Goal: Task Accomplishment & Management: Complete application form

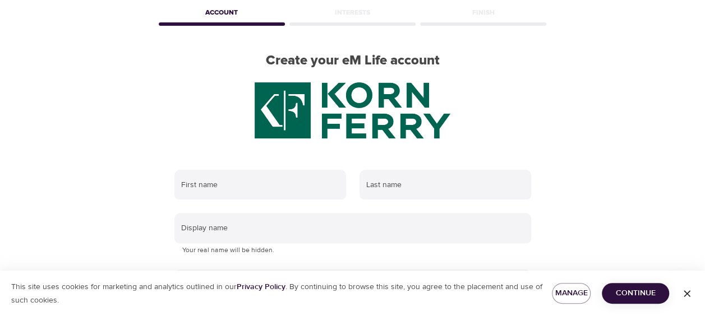
scroll to position [59, 0]
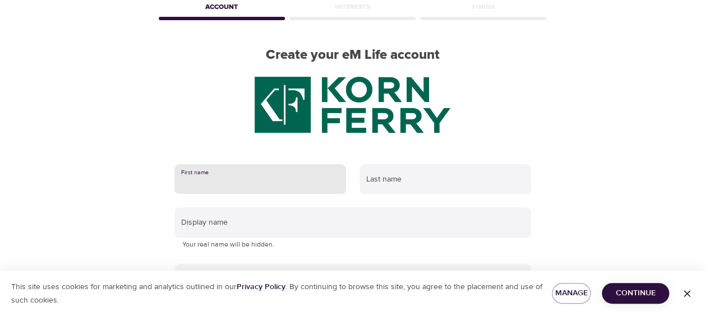
click at [206, 176] on input "text" at bounding box center [260, 179] width 172 height 30
type input "[PERSON_NAME]"
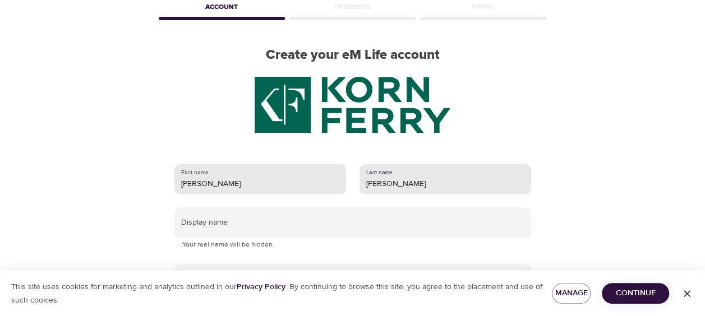
type input "[PERSON_NAME]"
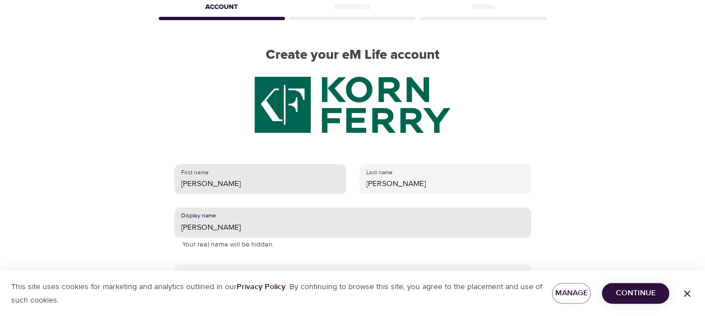
type input "[PERSON_NAME]"
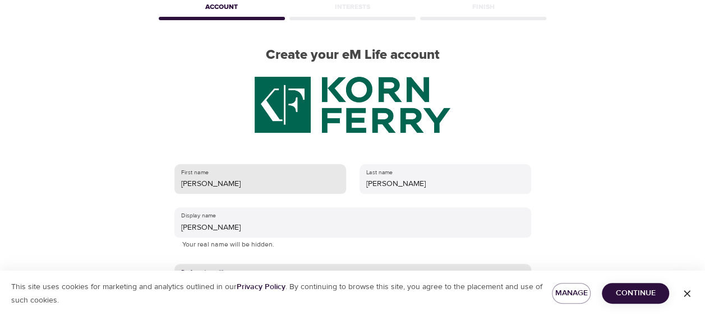
scroll to position [217, 0]
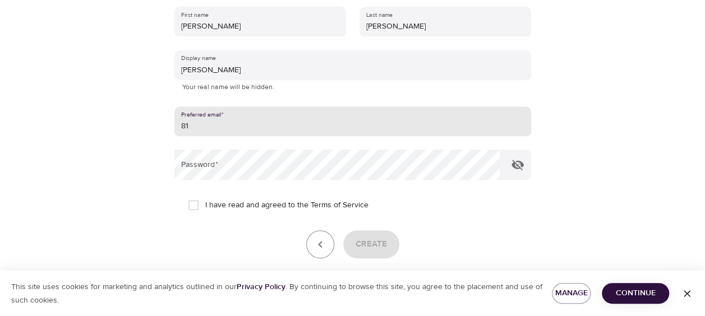
type input "8"
type input "m"
type input "[EMAIL_ADDRESS][DOMAIN_NAME]"
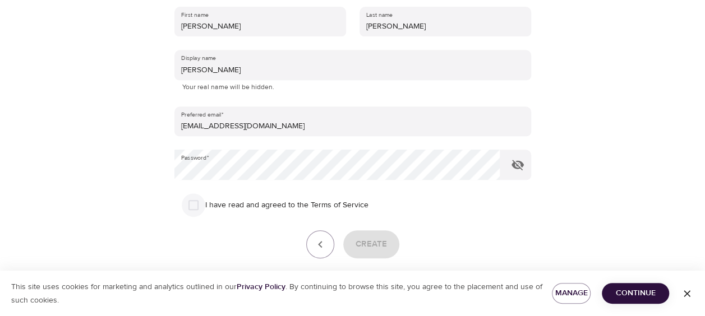
click at [195, 212] on input "I have read and agreed to the Terms of Service" at bounding box center [194, 206] width 24 height 24
checkbox input "true"
click at [380, 249] on span "Create" at bounding box center [371, 244] width 31 height 15
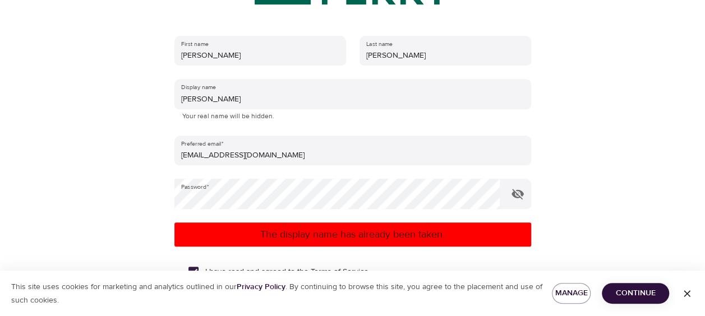
scroll to position [187, 0]
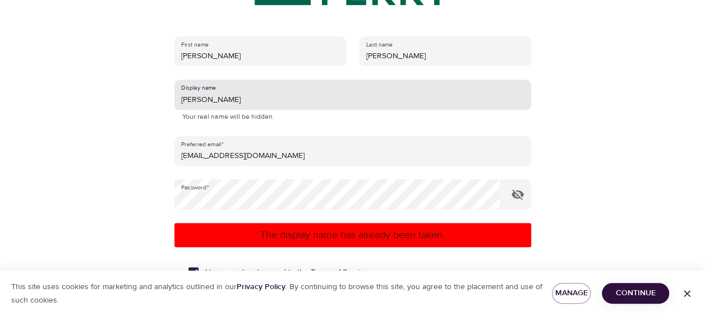
click at [235, 92] on input "[PERSON_NAME]" at bounding box center [352, 95] width 357 height 30
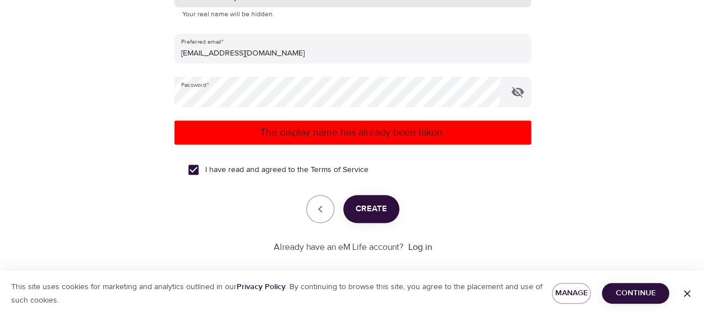
type input "Matthewbworley"
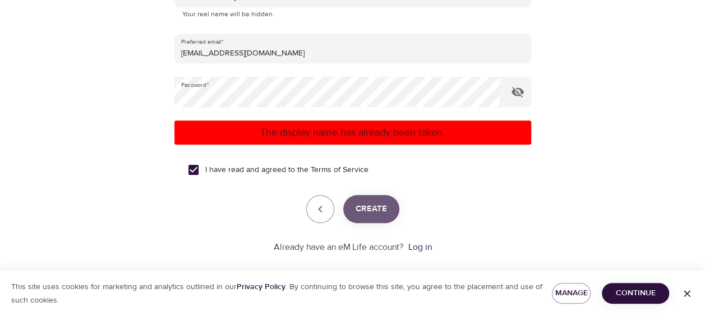
click at [363, 218] on button "Create" at bounding box center [371, 209] width 56 height 28
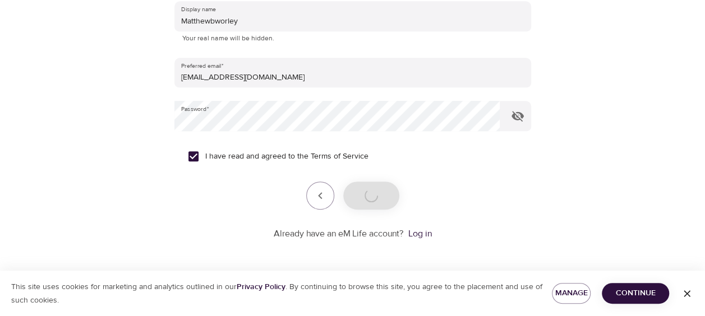
scroll to position [265, 0]
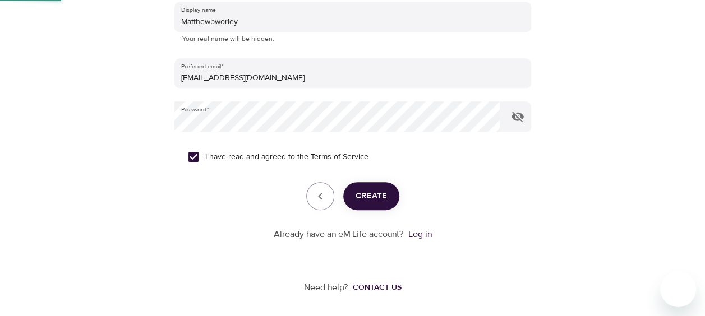
scroll to position [159, 0]
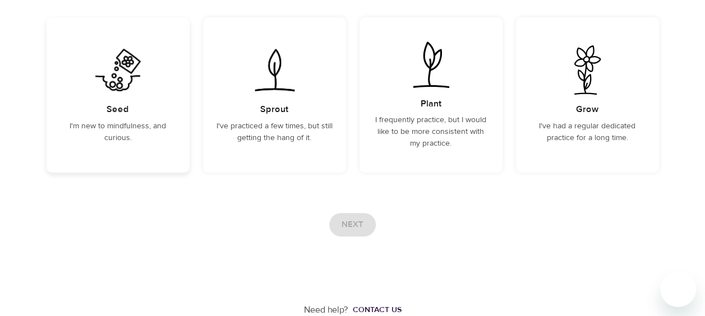
click at [117, 93] on img at bounding box center [118, 69] width 57 height 49
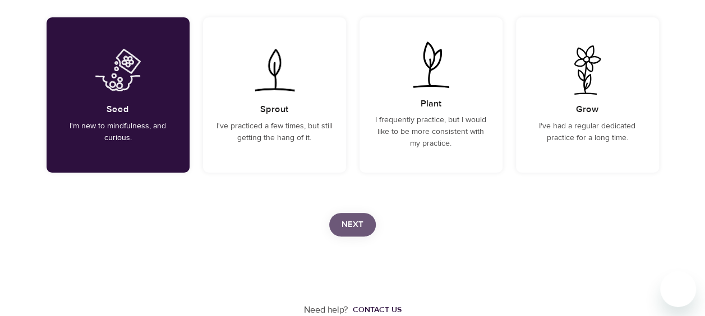
click at [352, 228] on span "Next" at bounding box center [353, 225] width 22 height 15
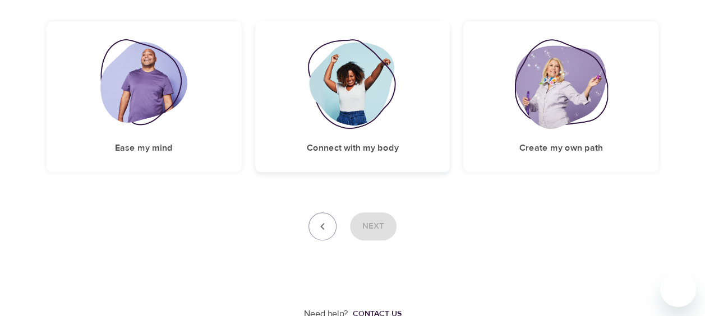
click at [377, 118] on img at bounding box center [352, 84] width 91 height 90
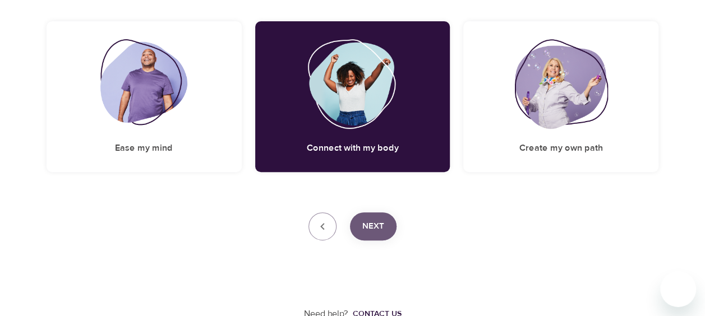
click at [371, 223] on span "Next" at bounding box center [373, 226] width 22 height 15
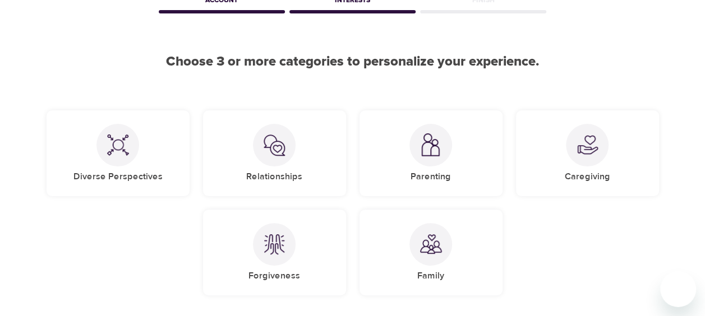
scroll to position [56, 0]
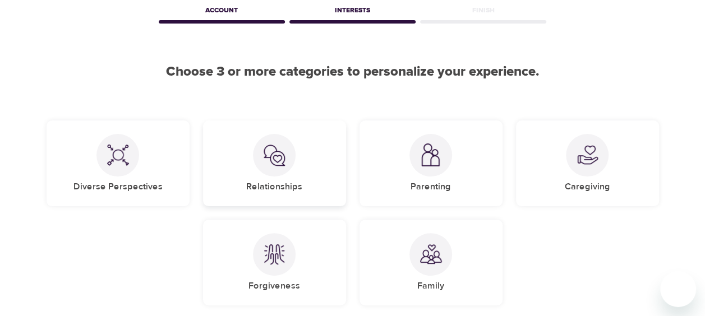
click at [256, 168] on div "Relationships" at bounding box center [274, 164] width 143 height 86
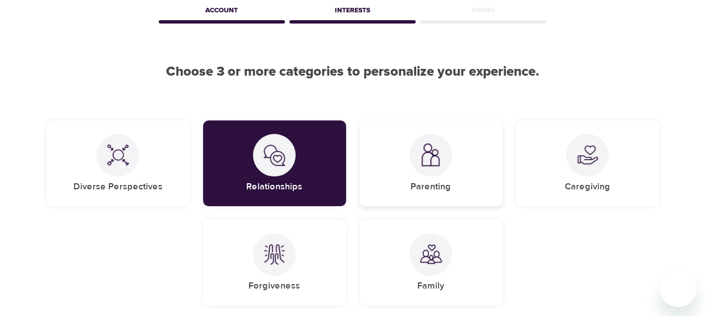
click at [421, 162] on img at bounding box center [431, 155] width 22 height 23
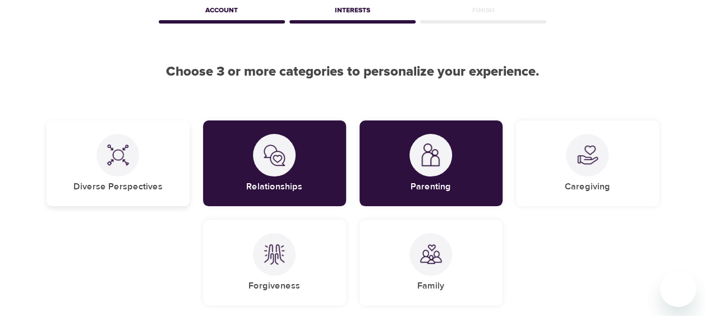
click at [111, 138] on div at bounding box center [117, 155] width 43 height 43
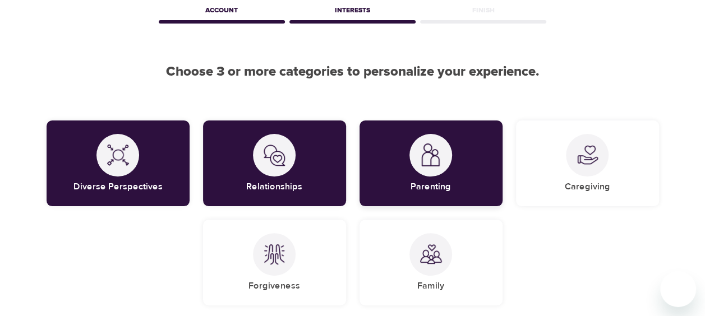
click at [421, 154] on img at bounding box center [431, 155] width 22 height 23
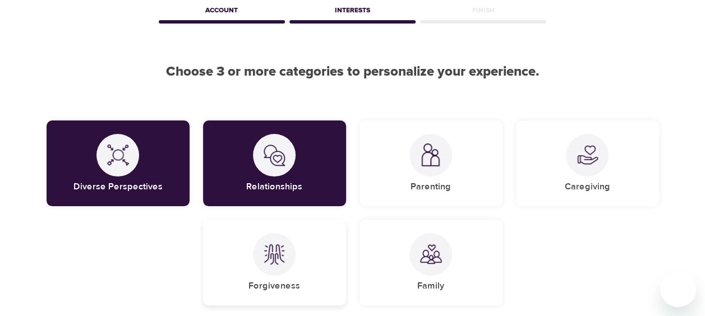
click at [284, 263] on img at bounding box center [274, 254] width 22 height 22
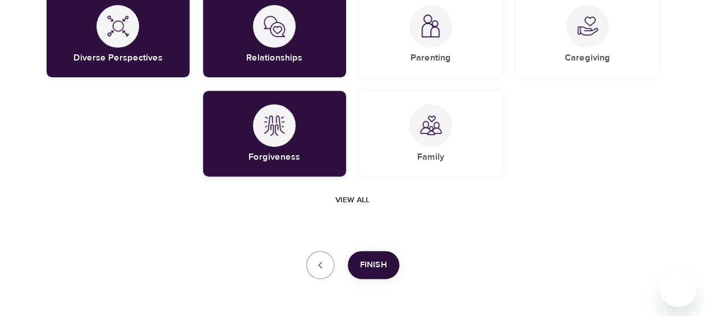
scroll to position [188, 0]
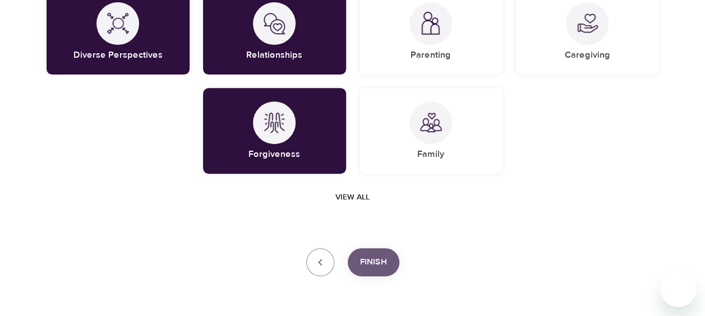
click at [374, 260] on span "Finish" at bounding box center [373, 262] width 27 height 15
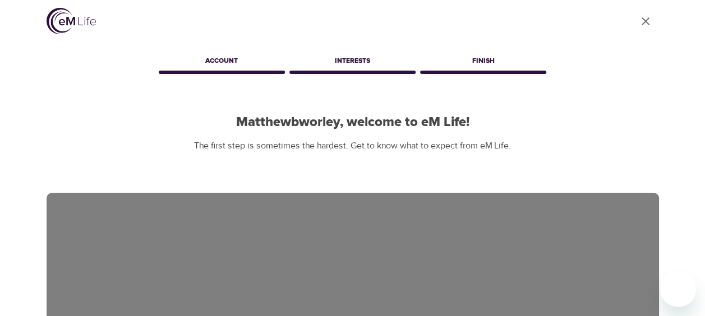
scroll to position [0, 0]
